Goal: Transaction & Acquisition: Purchase product/service

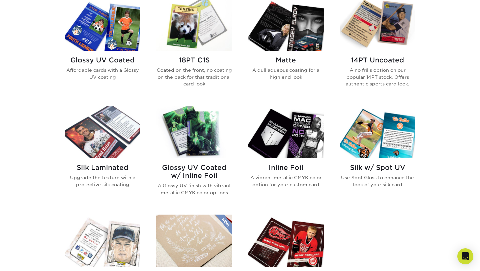
scroll to position [266, 0]
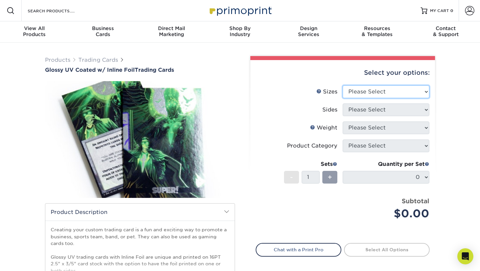
click at [351, 88] on select "Please Select 2.5" x 3.5"" at bounding box center [385, 91] width 87 height 13
select select "2.50x3.50"
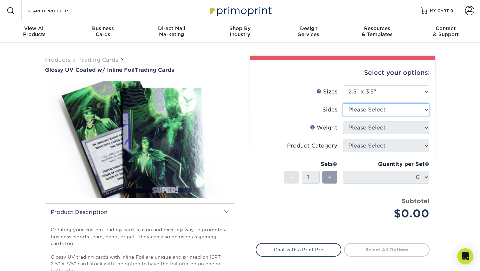
click at [362, 108] on select "Please Select Print Both Sides - Foil Back Only Print Both Sides - Foil Both Si…" at bounding box center [385, 109] width 87 height 13
select select "e9e9dfb3-fba1-4d60-972c-fd9ca5904d33"
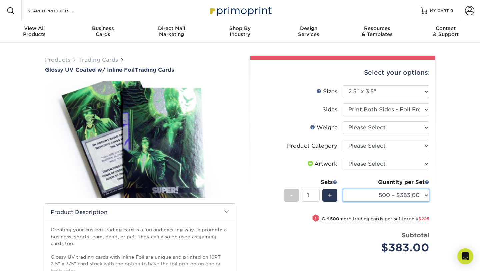
click at [372, 190] on select "500 – $383.00 1000 – $608.00 2500 – $883.00 5000 – $1252.00" at bounding box center [385, 195] width 87 height 13
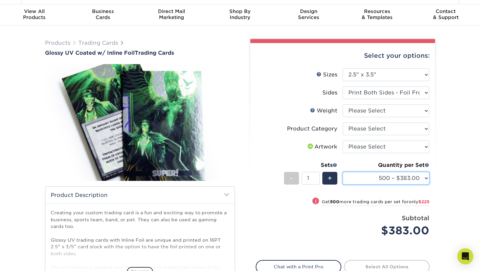
scroll to position [17, 0]
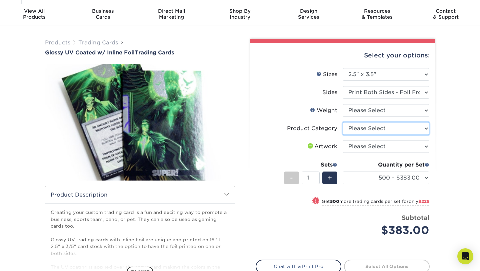
click at [379, 127] on select "Please Select Trading Cards" at bounding box center [385, 128] width 87 height 13
select select "c2f9bce9-36c2-409d-b101-c29d9d031e18"
click at [362, 146] on select "Please Select I will upload files I need a design - $100" at bounding box center [385, 146] width 87 height 13
select select "upload"
click at [369, 132] on select "Please Select Trading Cards" at bounding box center [385, 128] width 87 height 13
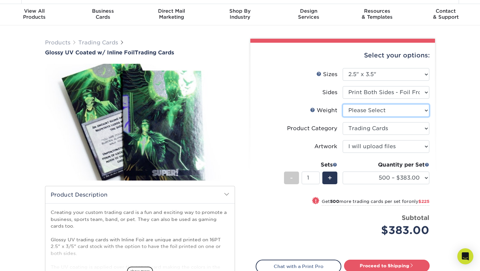
click at [366, 108] on select "Please Select 16PT" at bounding box center [385, 110] width 87 height 13
select select "16PT"
select select "-1"
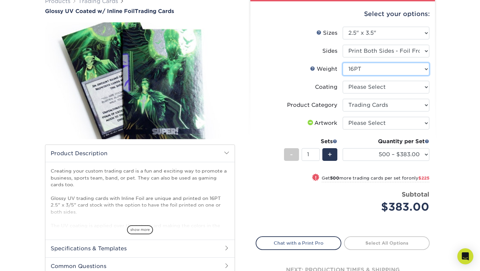
scroll to position [127, 0]
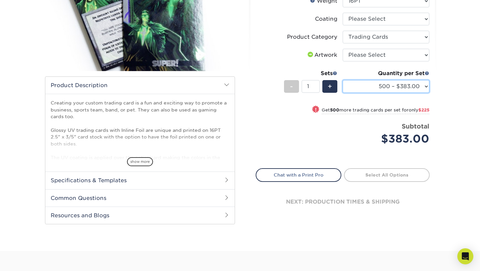
click at [368, 87] on select "500 – $383.00 1000 – $608.00 2500 – $883.00 5000 – $1252.00" at bounding box center [385, 86] width 87 height 13
